Goal: Transaction & Acquisition: Purchase product/service

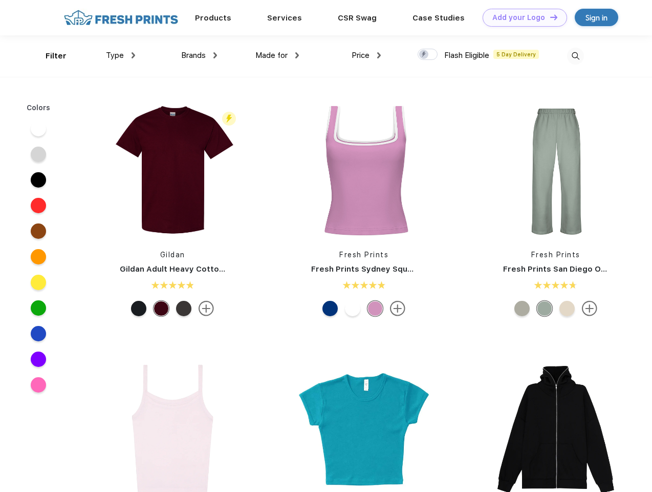
scroll to position [1, 0]
click at [521, 17] on link "Add your Logo Design Tool" at bounding box center [525, 18] width 84 height 18
click at [0, 0] on div "Design Tool" at bounding box center [0, 0] width 0 height 0
click at [549, 17] on link "Add your Logo Design Tool" at bounding box center [525, 18] width 84 height 18
click at [49, 56] on div "Filter" at bounding box center [56, 56] width 21 height 12
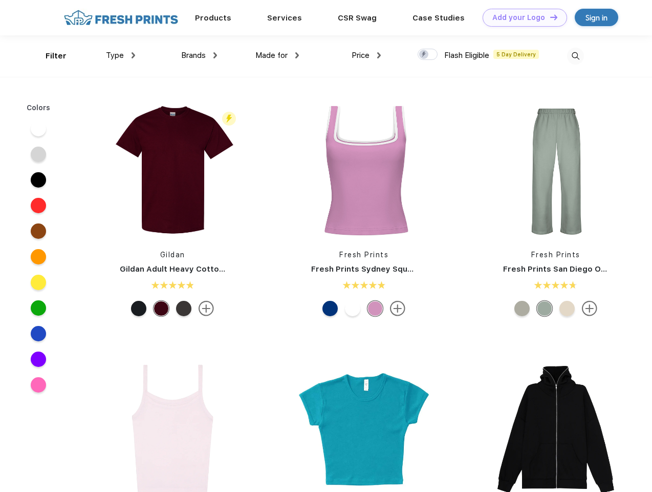
click at [121, 55] on span "Type" at bounding box center [115, 55] width 18 height 9
click at [199, 55] on span "Brands" at bounding box center [193, 55] width 25 height 9
click at [278, 55] on span "Made for" at bounding box center [272, 55] width 32 height 9
click at [367, 55] on span "Price" at bounding box center [361, 55] width 18 height 9
click at [428, 55] on div at bounding box center [428, 54] width 20 height 11
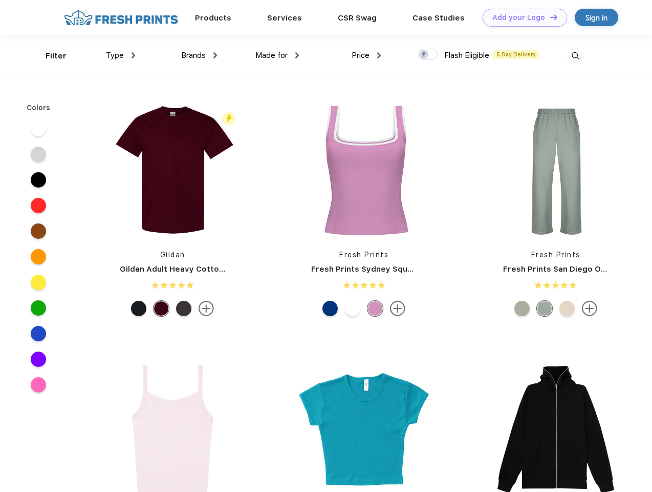
click at [424, 55] on input "checkbox" at bounding box center [421, 51] width 7 height 7
click at [576, 56] on img at bounding box center [575, 56] width 17 height 17
